Goal: Check status

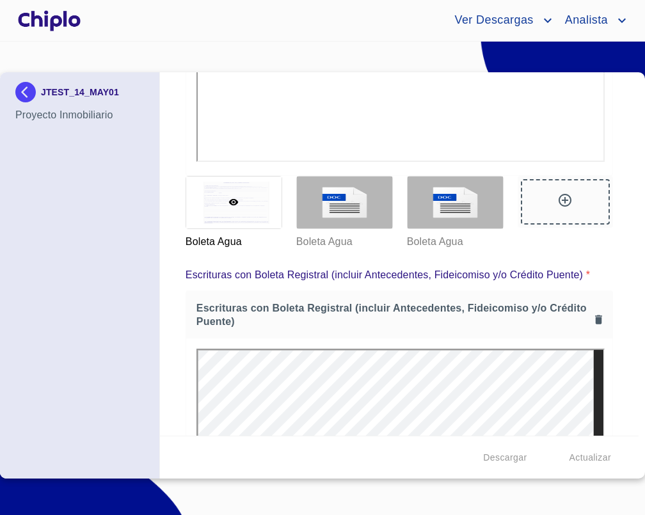
scroll to position [1866, 0]
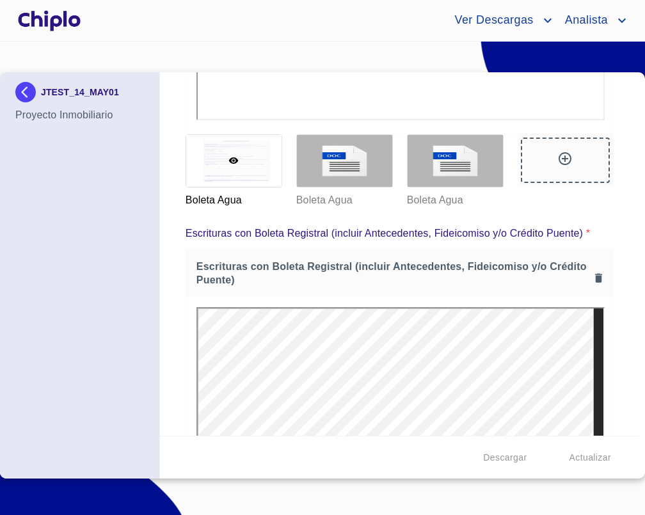
click at [169, 187] on div "Datos del prospecto: Informacion del Proyecto Inmobiliario Nombre Desarollo   *…" at bounding box center [400, 254] width 480 height 364
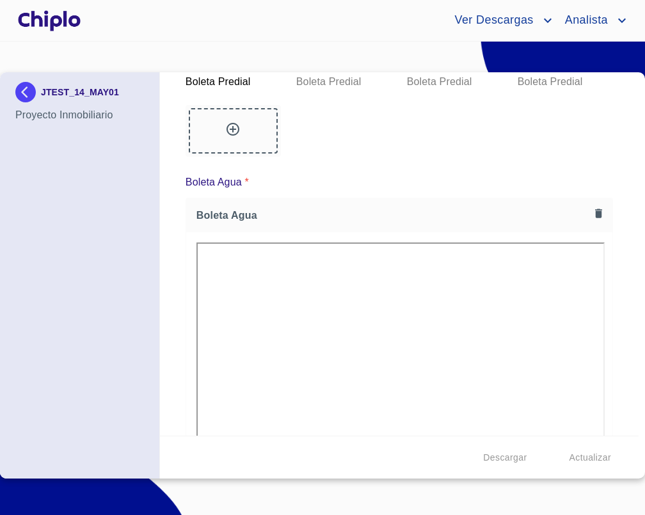
scroll to position [1325, 0]
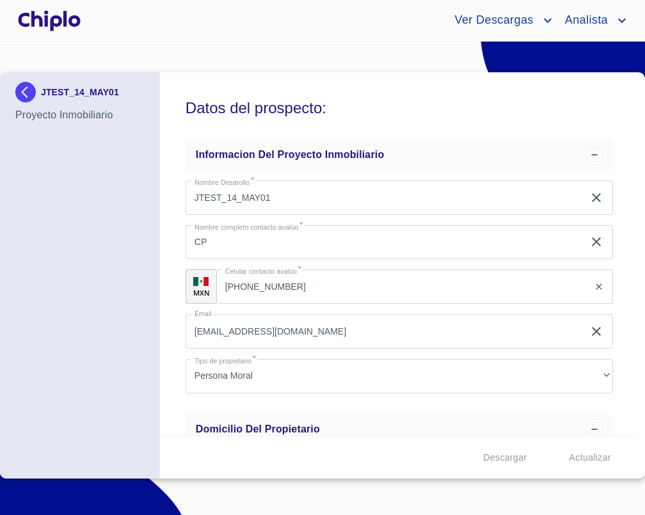
click at [171, 177] on div "Datos del prospecto: Informacion del Proyecto Inmobiliario Nombre Desarollo   *…" at bounding box center [400, 254] width 480 height 364
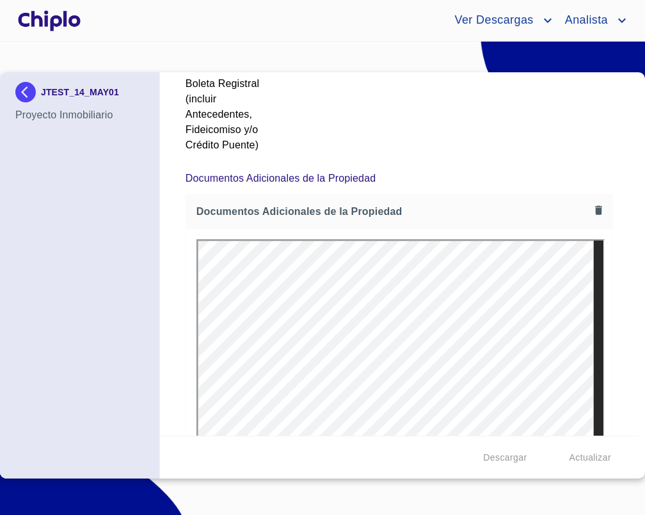
scroll to position [2335, 0]
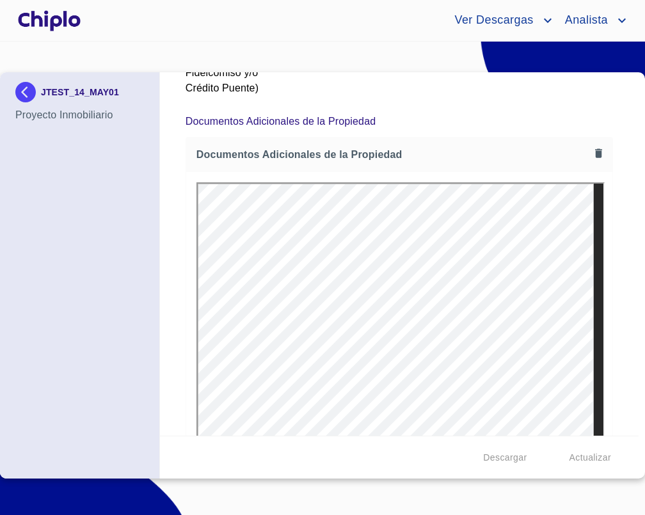
click at [186, 224] on div at bounding box center [399, 356] width 426 height 368
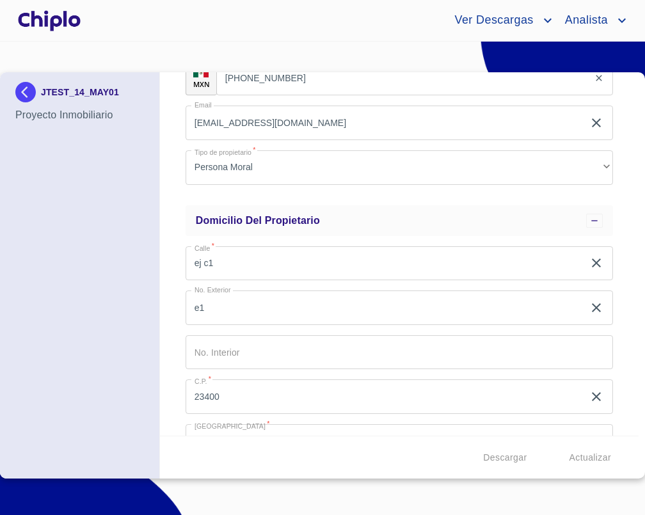
scroll to position [276, 0]
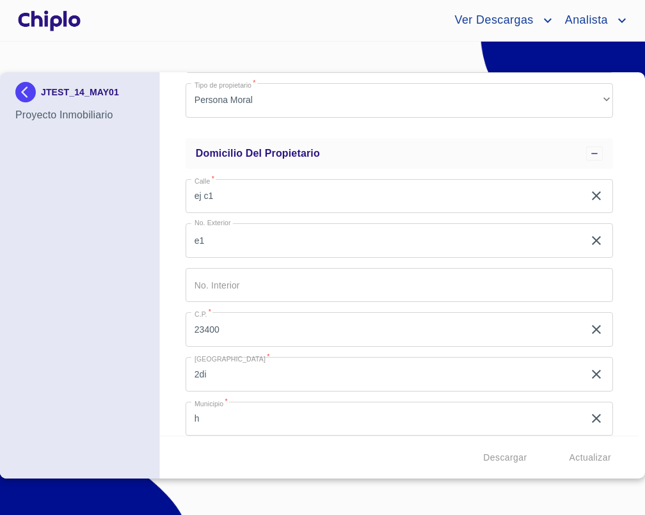
click at [67, 20] on div at bounding box center [49, 20] width 68 height 41
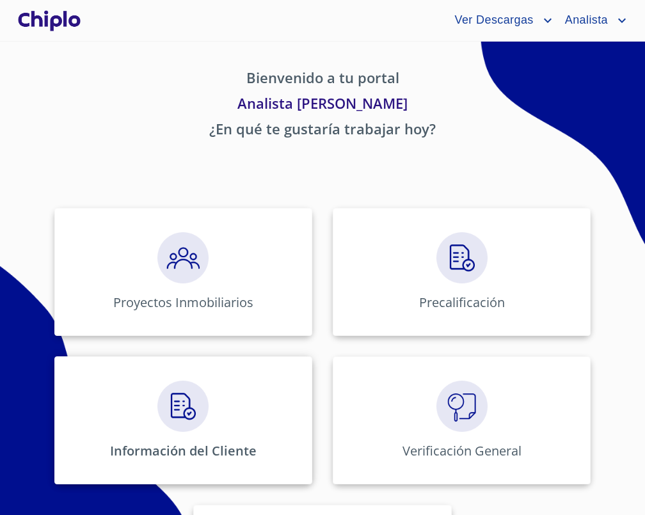
click at [220, 435] on div "Información del Cliente" at bounding box center [183, 421] width 258 height 128
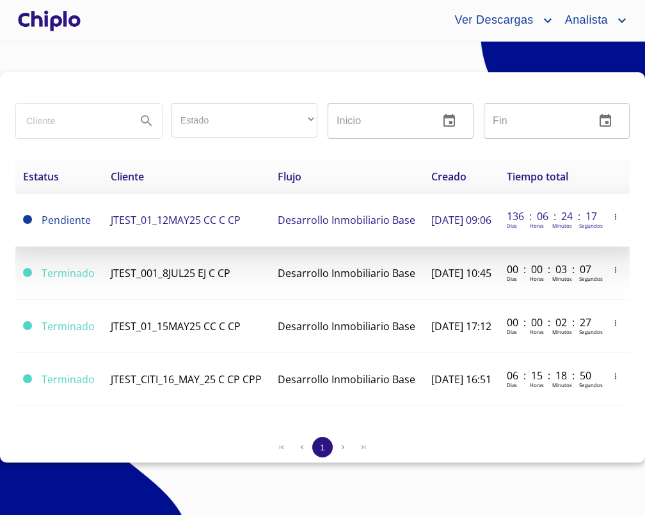
click at [190, 231] on td "JTEST_01_12MAY25 CC C CP" at bounding box center [186, 220] width 167 height 53
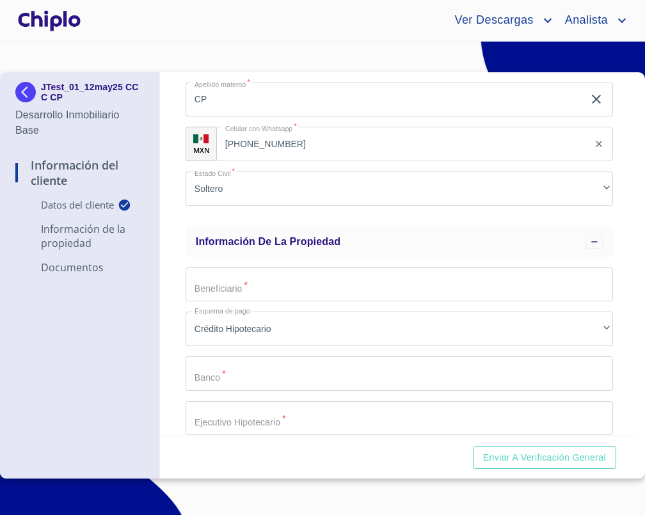
scroll to position [402, 0]
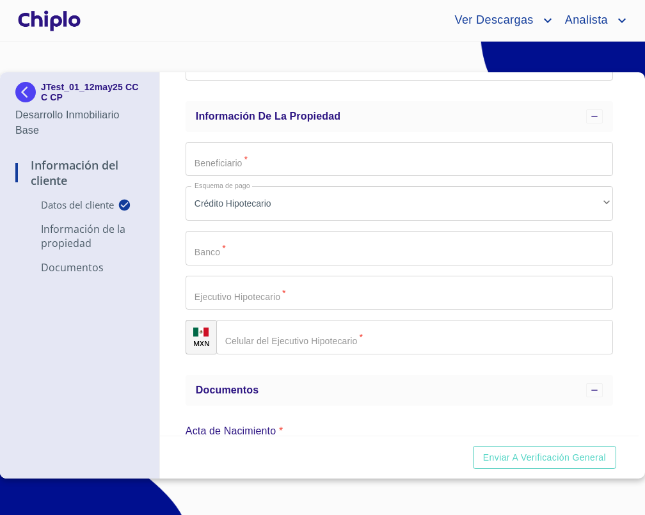
click at [173, 200] on div "Información del Cliente Datos del cliente Email   * julio+JTest_01_8may25@docup…" at bounding box center [400, 254] width 480 height 364
click at [180, 205] on div "Información del Cliente Datos del cliente Email   * julio+JTest_01_8may25@docup…" at bounding box center [400, 254] width 480 height 364
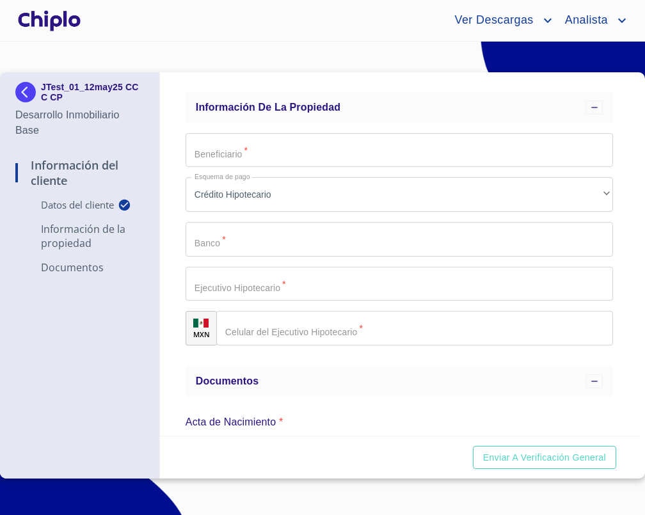
scroll to position [396, 0]
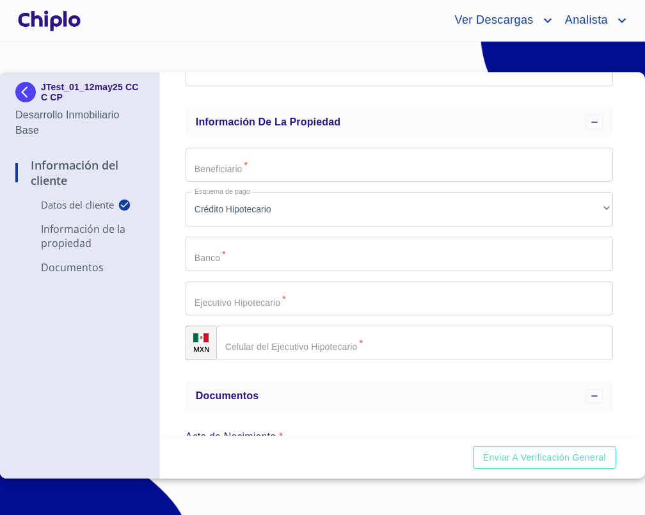
click at [173, 171] on div "Información del Cliente Datos del cliente Email   * julio+JTest_01_8may25@docup…" at bounding box center [400, 254] width 480 height 364
click at [183, 235] on div "Información del Cliente Datos del cliente Email   * julio+JTest_01_8may25@docup…" at bounding box center [400, 254] width 480 height 364
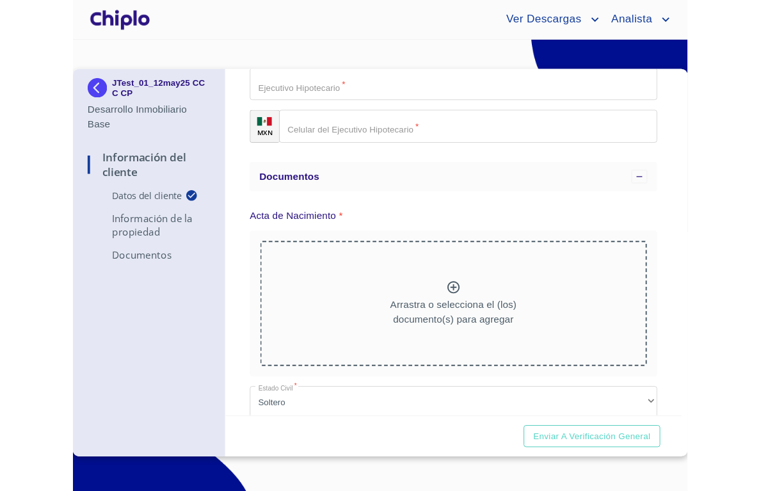
scroll to position [541, 0]
